Goal: Task Accomplishment & Management: Manage account settings

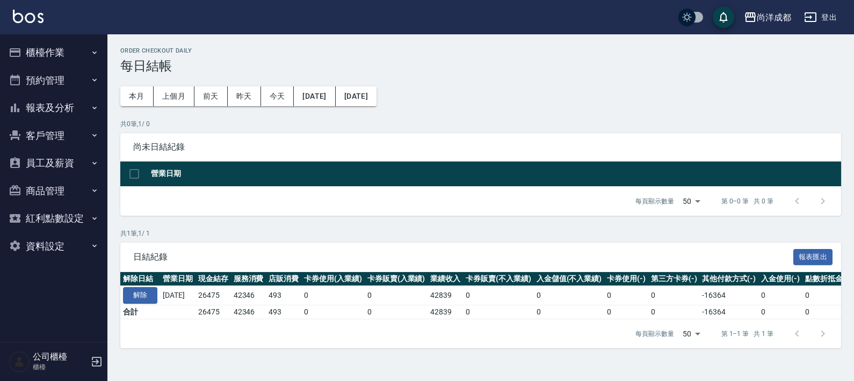
click at [40, 47] on button "櫃檯作業" at bounding box center [53, 53] width 99 height 28
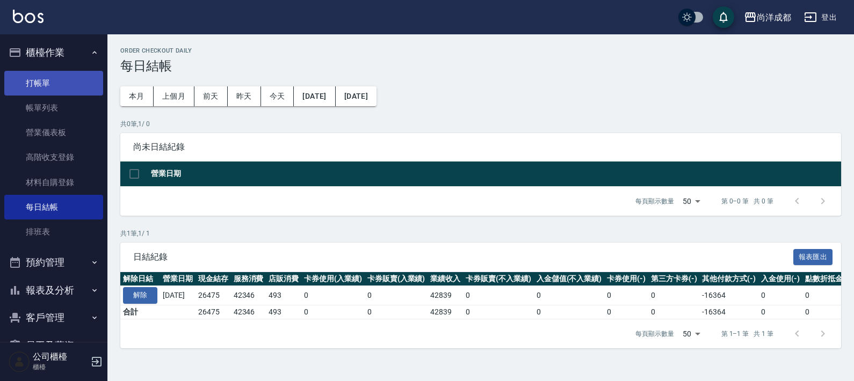
click at [59, 90] on link "打帳單" at bounding box center [53, 83] width 99 height 25
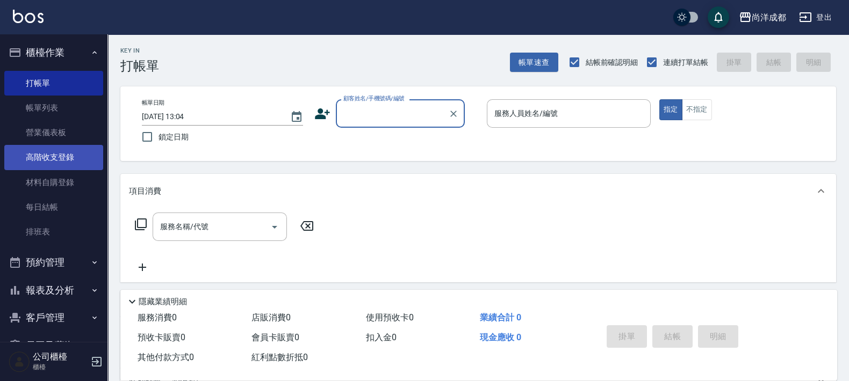
click at [83, 168] on link "高階收支登錄" at bounding box center [53, 157] width 99 height 25
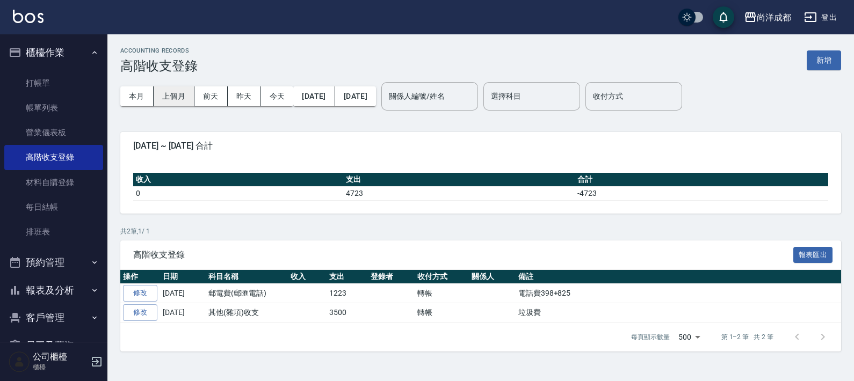
click at [184, 92] on button "上個月" at bounding box center [174, 97] width 41 height 20
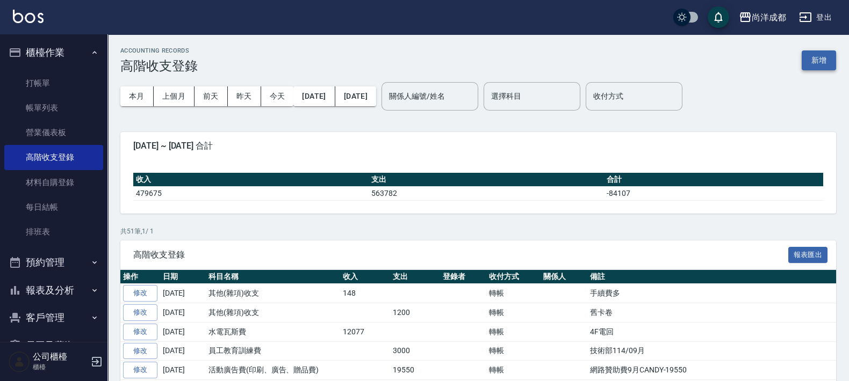
click at [823, 68] on button "新增" at bounding box center [819, 61] width 34 height 20
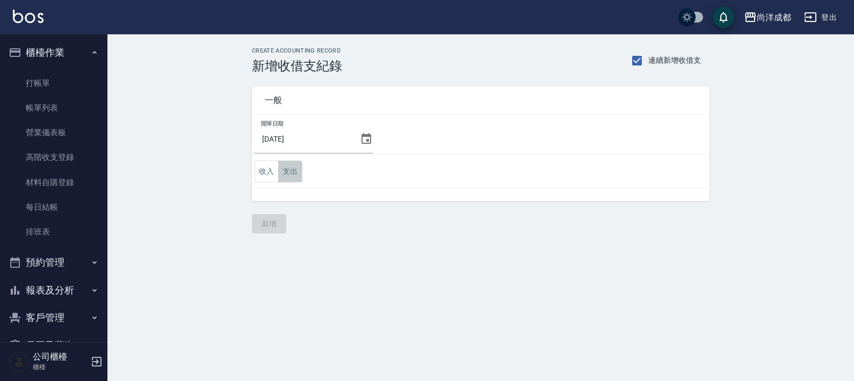
click at [289, 169] on button "支出" at bounding box center [290, 172] width 24 height 22
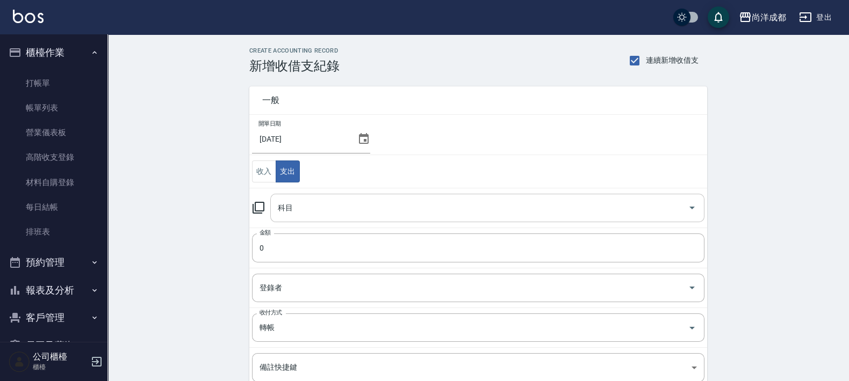
click at [388, 212] on input "科目" at bounding box center [479, 208] width 408 height 19
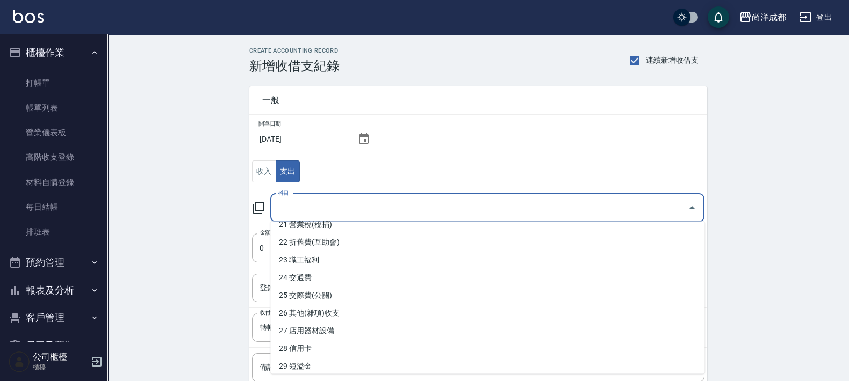
scroll to position [403, 0]
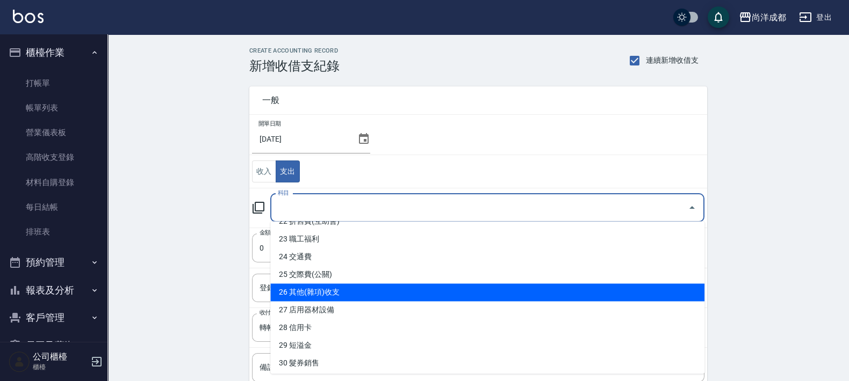
click at [400, 292] on li "26 其他(雜項)收支" at bounding box center [487, 293] width 434 height 18
type input "26 其他(雜項)收支"
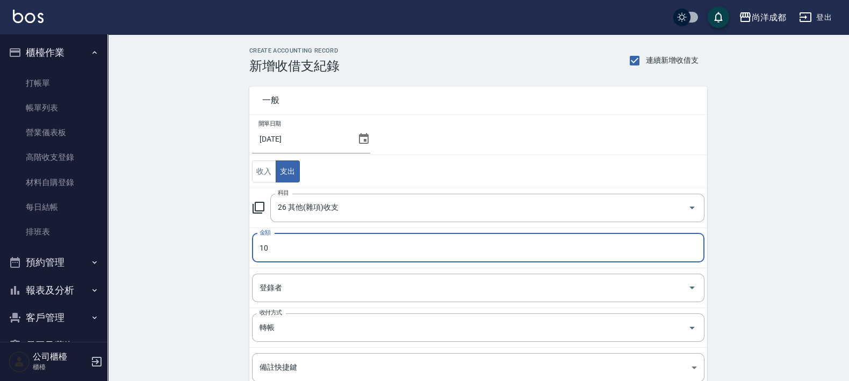
type input "10"
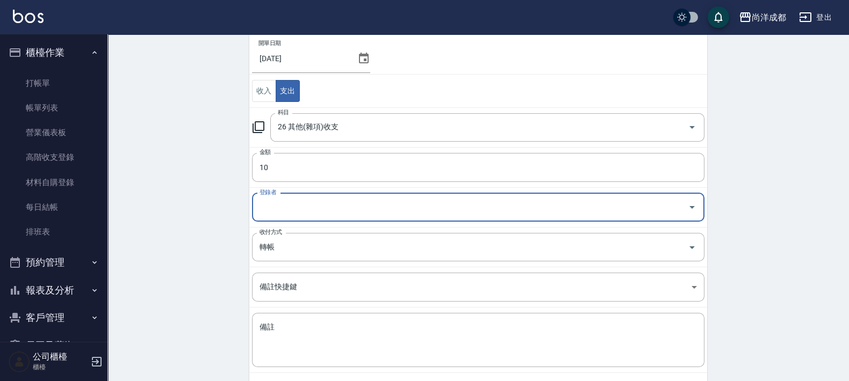
scroll to position [129, 0]
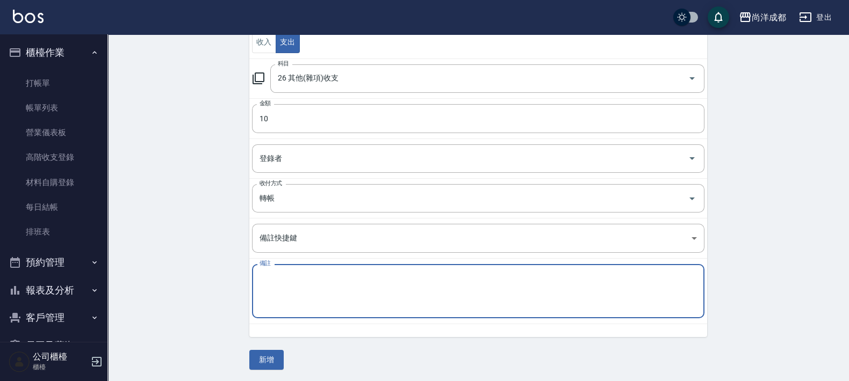
click at [317, 287] on textarea "備註" at bounding box center [478, 291] width 437 height 37
type textarea "結餘手續費"
click at [265, 361] on button "新增" at bounding box center [266, 360] width 34 height 20
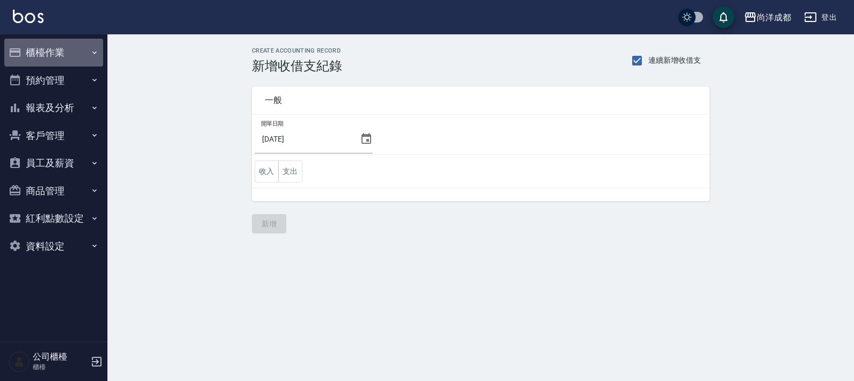
click at [62, 49] on button "櫃檯作業" at bounding box center [53, 53] width 99 height 28
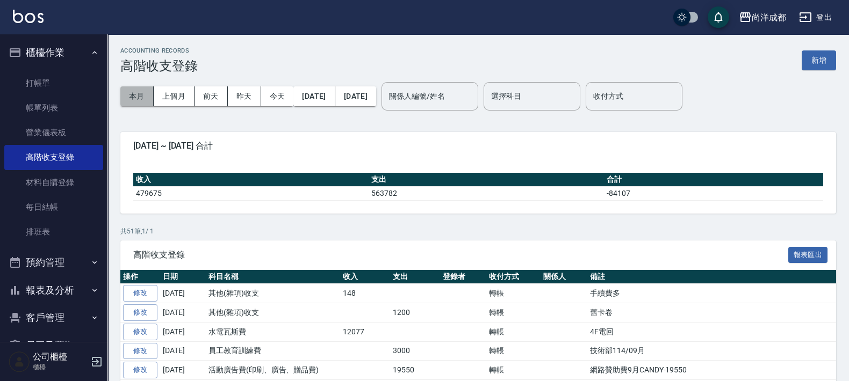
click at [148, 101] on button "本月" at bounding box center [136, 97] width 33 height 20
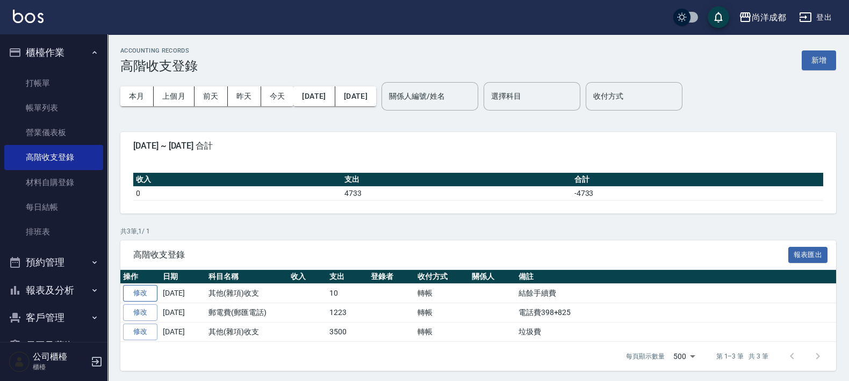
click at [142, 290] on link "修改" at bounding box center [140, 293] width 34 height 17
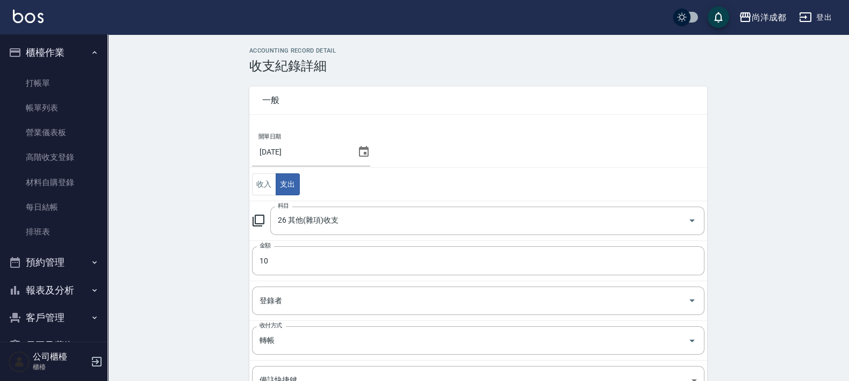
click at [360, 149] on icon at bounding box center [364, 151] width 10 height 11
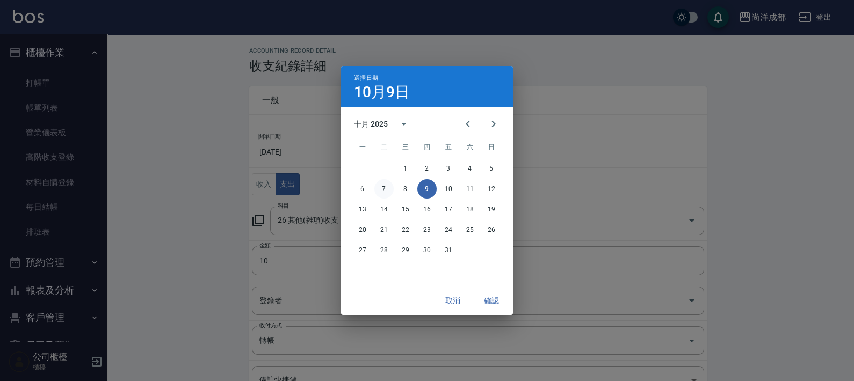
click at [386, 185] on button "7" at bounding box center [384, 188] width 19 height 19
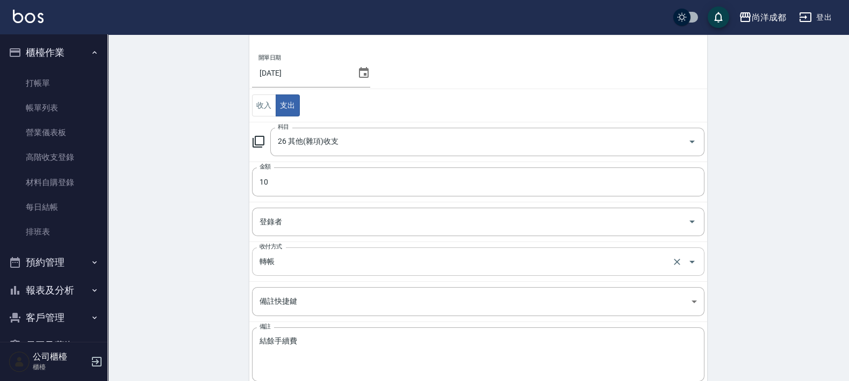
scroll to position [142, 0]
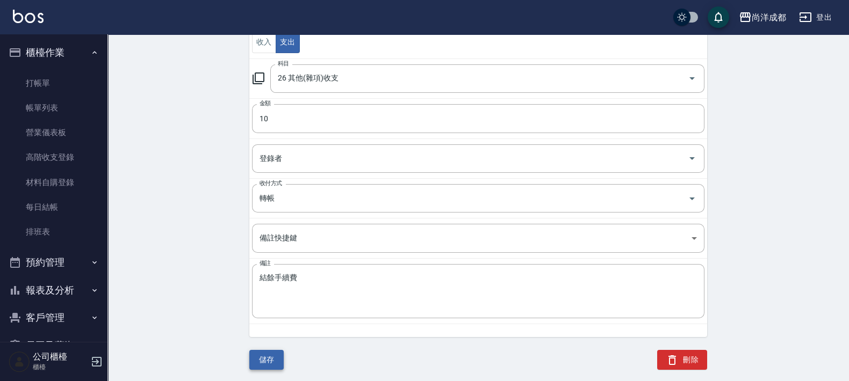
click at [271, 356] on button "儲存" at bounding box center [266, 360] width 34 height 20
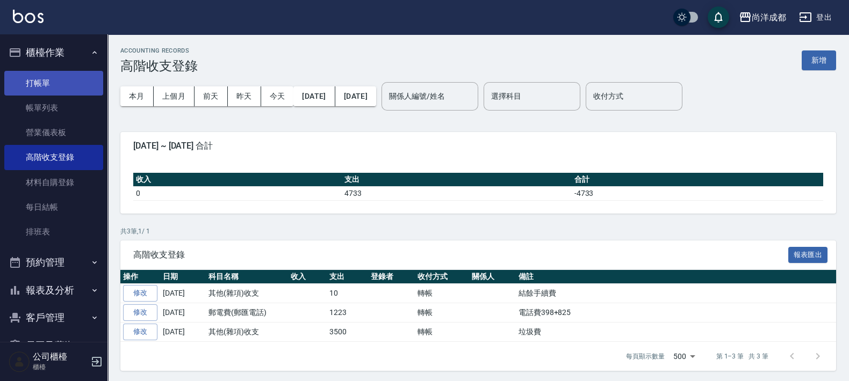
click at [41, 82] on link "打帳單" at bounding box center [53, 83] width 99 height 25
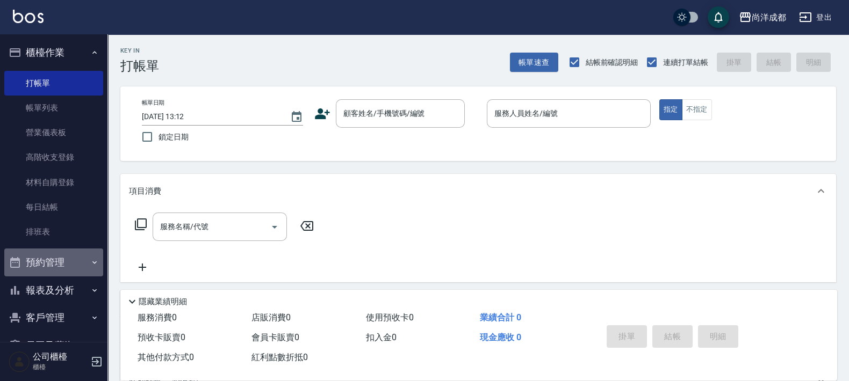
click at [62, 262] on button "預約管理" at bounding box center [53, 263] width 99 height 28
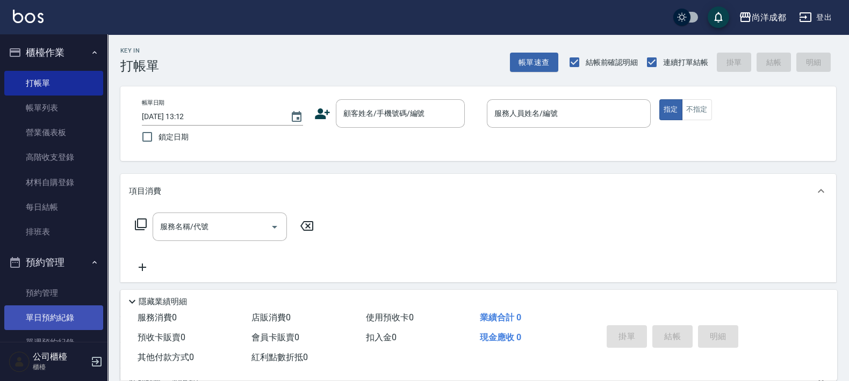
click at [71, 317] on link "單日預約紀錄" at bounding box center [53, 318] width 99 height 25
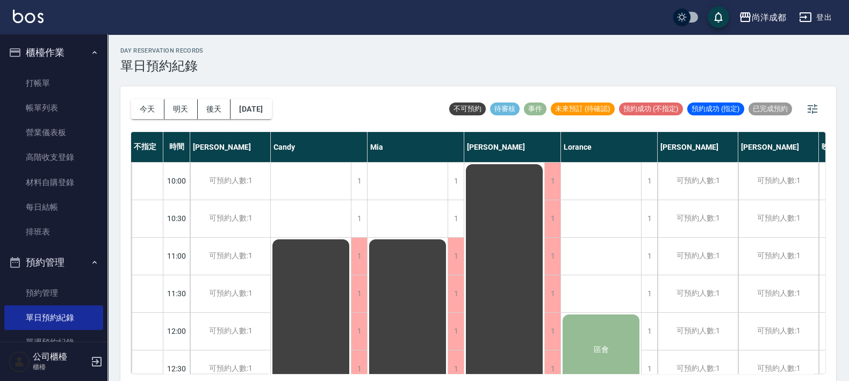
click at [185, 123] on div "[DATE] [DATE] [DATE] [DATE]" at bounding box center [201, 110] width 141 height 46
click at [186, 102] on button "明天" at bounding box center [180, 109] width 33 height 20
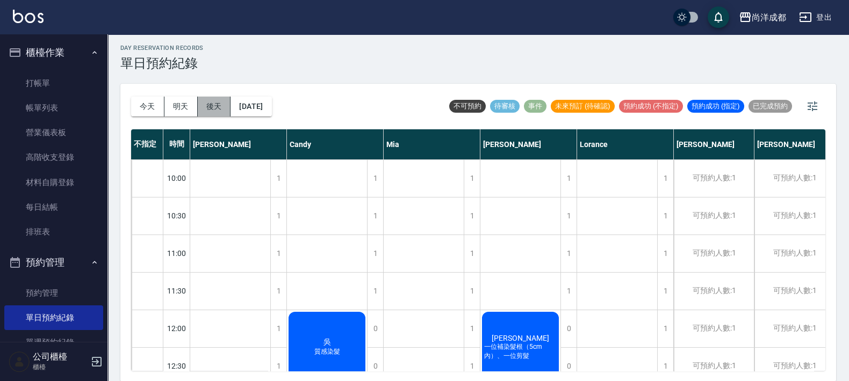
click at [221, 107] on button "後天" at bounding box center [214, 107] width 33 height 20
